Goal: Task Accomplishment & Management: Use online tool/utility

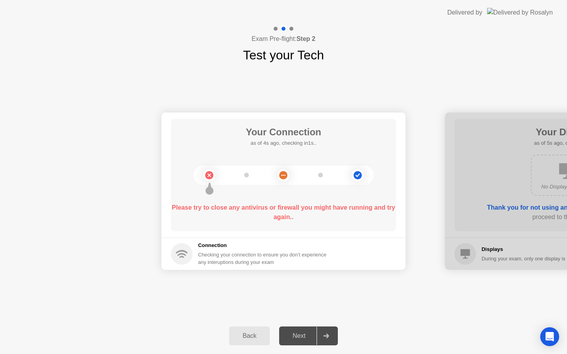
click at [371, 269] on footer "Connection Checking your connection to ensure you don’t experience any interupt…" at bounding box center [283, 254] width 244 height 32
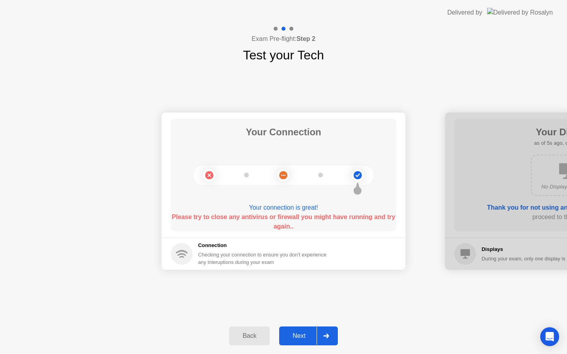
click at [298, 334] on div "Next" at bounding box center [299, 336] width 35 height 7
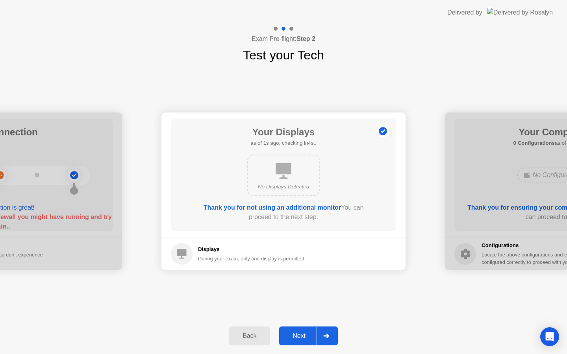
click at [295, 341] on button "Next" at bounding box center [308, 336] width 59 height 19
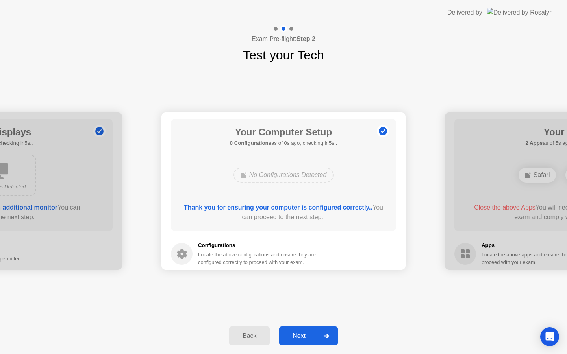
click at [295, 341] on button "Next" at bounding box center [308, 336] width 59 height 19
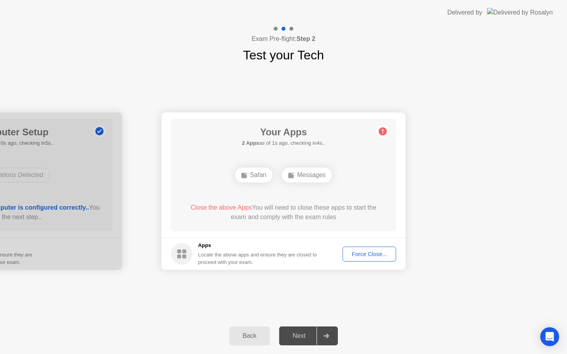
click at [385, 252] on div "Force Close..." at bounding box center [369, 254] width 48 height 6
click at [371, 257] on div "Force Close..." at bounding box center [369, 254] width 48 height 6
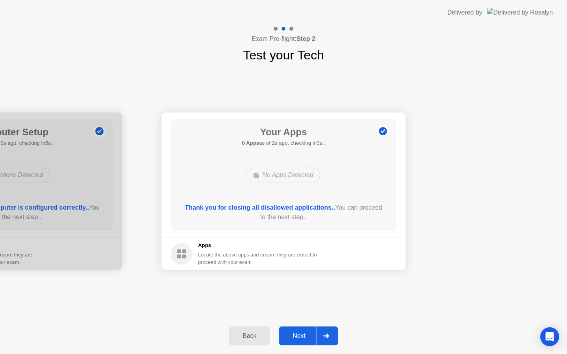
click at [306, 337] on div "Next" at bounding box center [299, 336] width 35 height 7
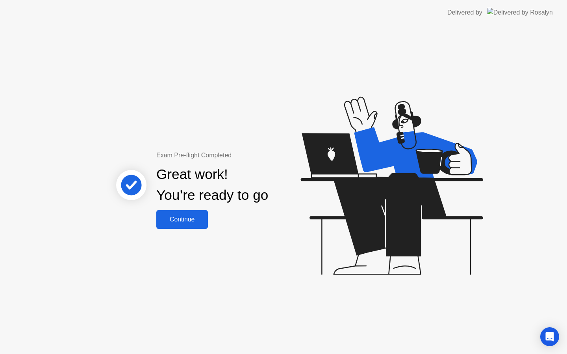
click at [177, 223] on div "Continue" at bounding box center [182, 219] width 47 height 7
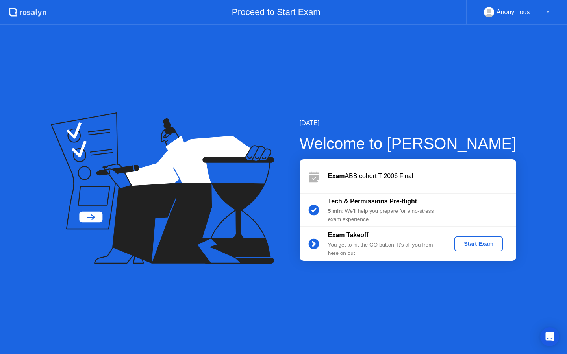
click at [491, 246] on div "Start Exam" at bounding box center [479, 244] width 42 height 6
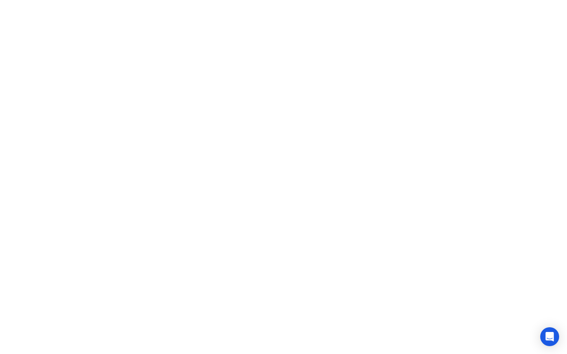
click iframe
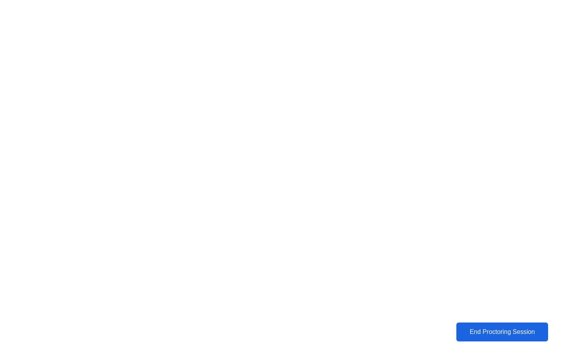
click at [481, 336] on div "End Proctoring Session" at bounding box center [502, 332] width 87 height 7
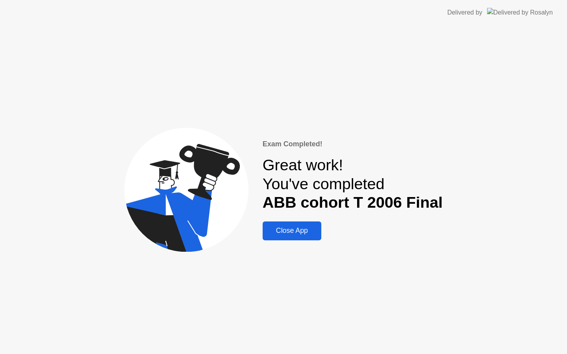
click at [293, 233] on div "Close App" at bounding box center [292, 231] width 54 height 8
